Goal: Task Accomplishment & Management: Manage account settings

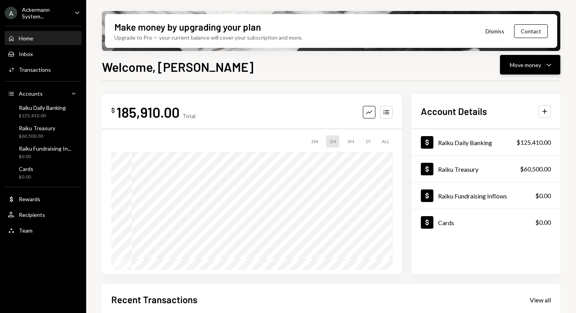
click at [527, 67] on div "Move money" at bounding box center [525, 65] width 31 height 8
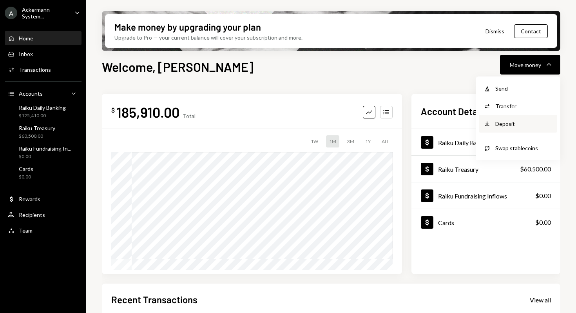
click at [512, 126] on div "Deposit" at bounding box center [523, 124] width 57 height 8
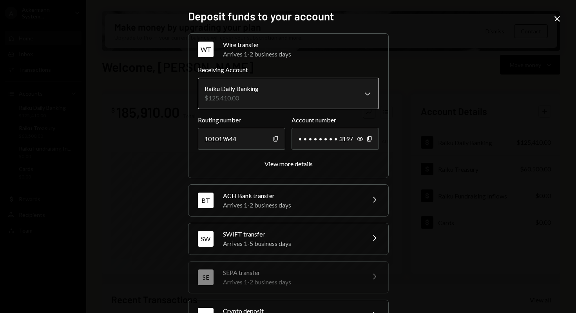
click at [256, 98] on body "A Ackermann System... Caret Down Home Home Inbox Inbox Activities Transactions …" at bounding box center [288, 156] width 576 height 313
click at [299, 163] on div "View more details" at bounding box center [289, 163] width 48 height 7
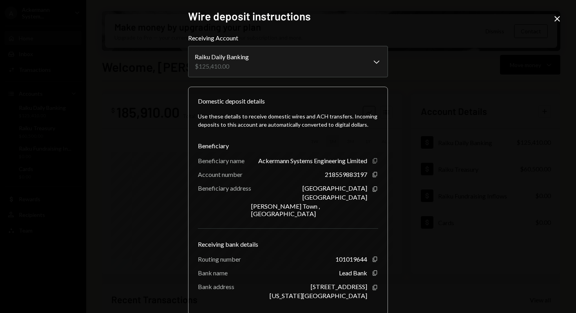
click at [372, 161] on icon "Copy" at bounding box center [375, 161] width 6 height 6
click at [372, 174] on icon "Copy" at bounding box center [375, 174] width 6 height 6
click at [372, 189] on icon "Copy" at bounding box center [375, 189] width 6 height 6
click at [372, 256] on icon "Copy" at bounding box center [375, 259] width 6 height 6
click at [351, 269] on div "Lead Bank" at bounding box center [353, 272] width 28 height 7
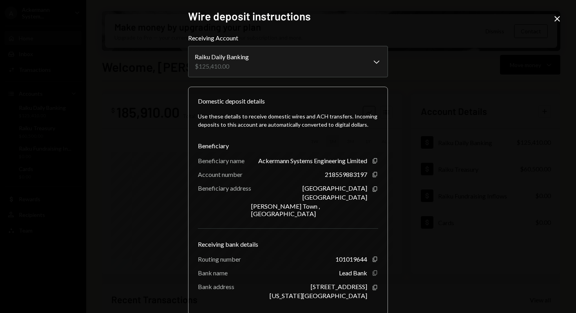
click at [373, 270] on icon "button" at bounding box center [375, 272] width 4 height 5
click at [373, 285] on icon "button" at bounding box center [375, 287] width 4 height 5
click at [557, 18] on icon at bounding box center [557, 18] width 5 height 5
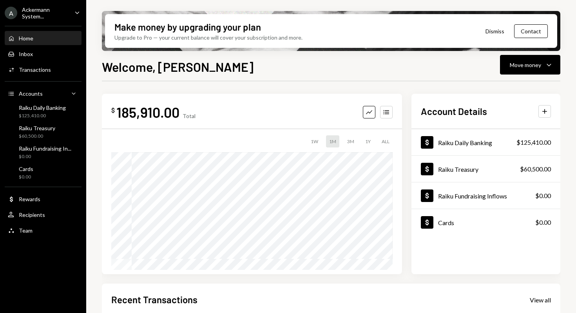
click at [60, 15] on div "Ackermann System..." at bounding box center [45, 12] width 46 height 13
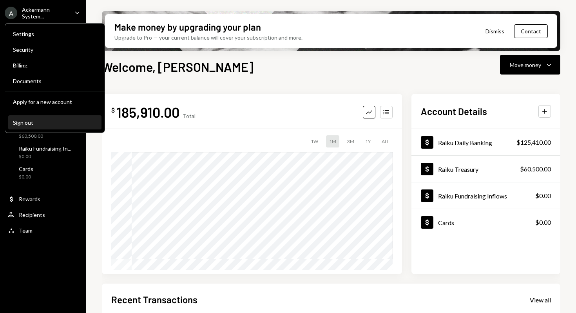
click at [50, 124] on div "Sign out" at bounding box center [55, 122] width 84 height 7
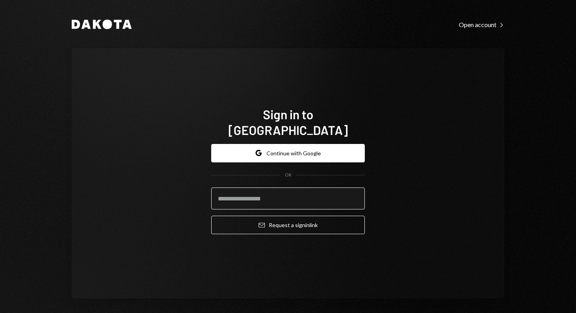
paste input "**********"
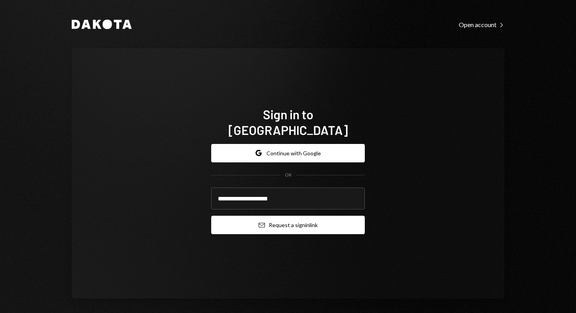
type input "**********"
click at [303, 220] on button "Email Request a sign in link" at bounding box center [288, 225] width 154 height 18
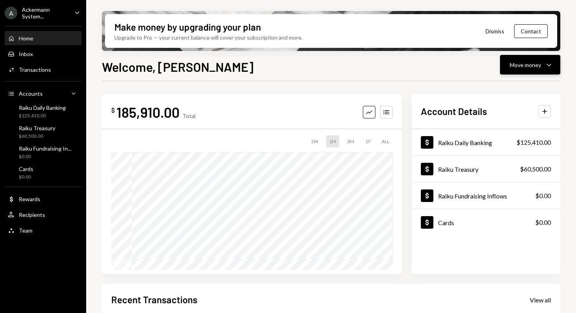
click at [517, 66] on div "Move money" at bounding box center [525, 65] width 31 height 8
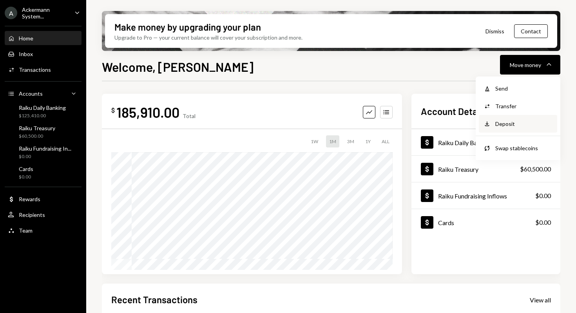
click at [510, 121] on div "Deposit" at bounding box center [523, 124] width 57 height 8
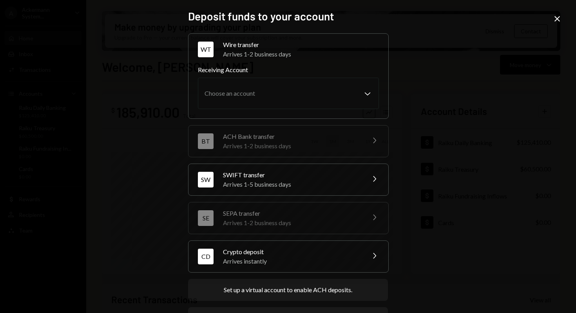
click at [556, 18] on icon "Close" at bounding box center [557, 18] width 9 height 9
